Goal: Check status: Check status

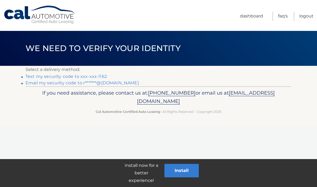
click at [82, 74] on link "Text my security code to xxx-xxx-1162" at bounding box center [66, 76] width 81 height 5
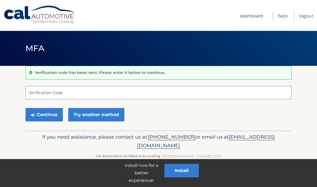
click at [54, 90] on input "Verification Code" at bounding box center [159, 92] width 266 height 13
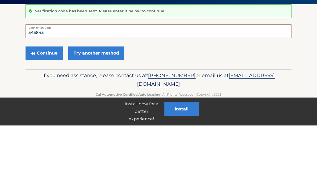
type input "545845"
click at [50, 108] on button "Continue" at bounding box center [44, 114] width 37 height 13
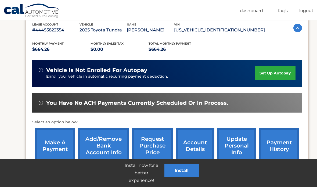
scroll to position [96, 0]
click at [279, 147] on link "payment history" at bounding box center [279, 145] width 40 height 35
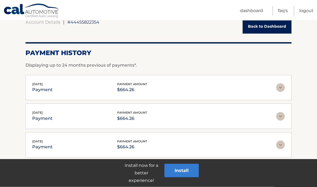
scroll to position [53, 0]
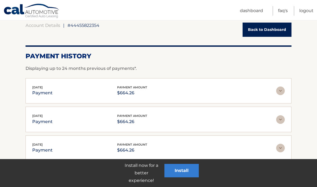
click at [280, 89] on img at bounding box center [280, 90] width 9 height 9
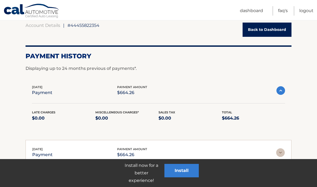
click at [221, 85] on div "Aug 04, 2025 payment payment amount $664.26" at bounding box center [154, 91] width 244 height 12
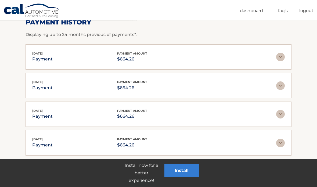
scroll to position [87, 0]
click at [305, 10] on link "Logout" at bounding box center [306, 10] width 14 height 9
